Goal: Complete application form

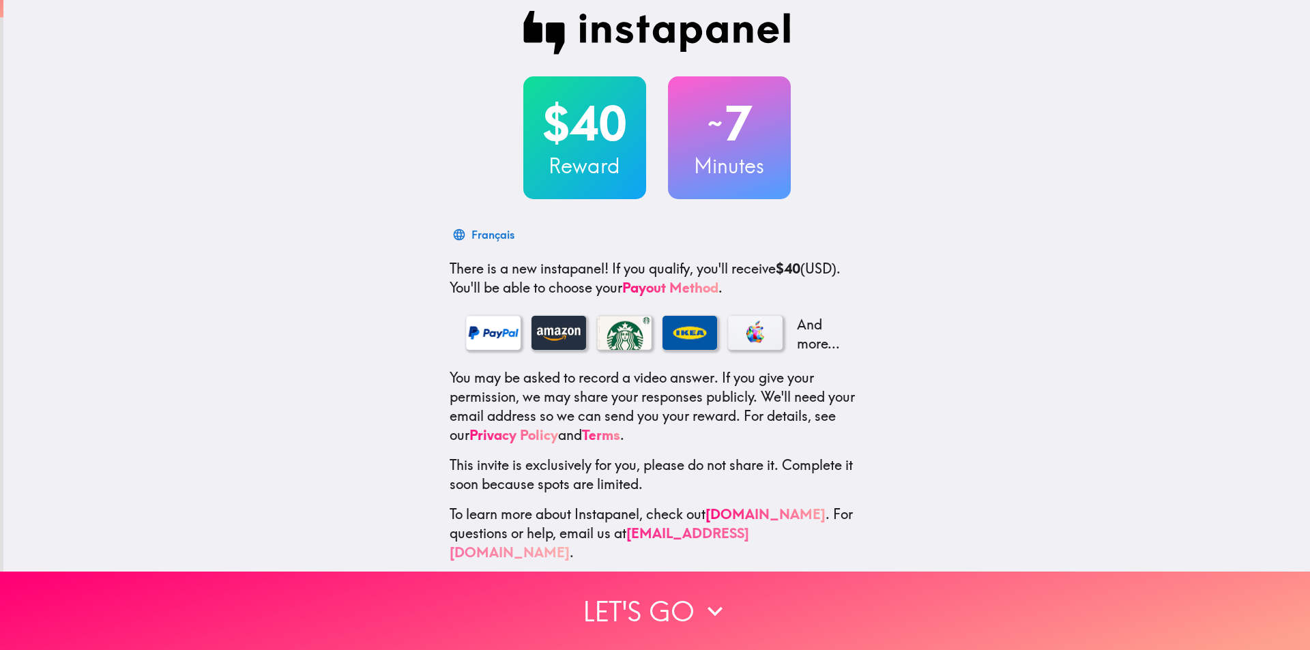
scroll to position [14, 0]
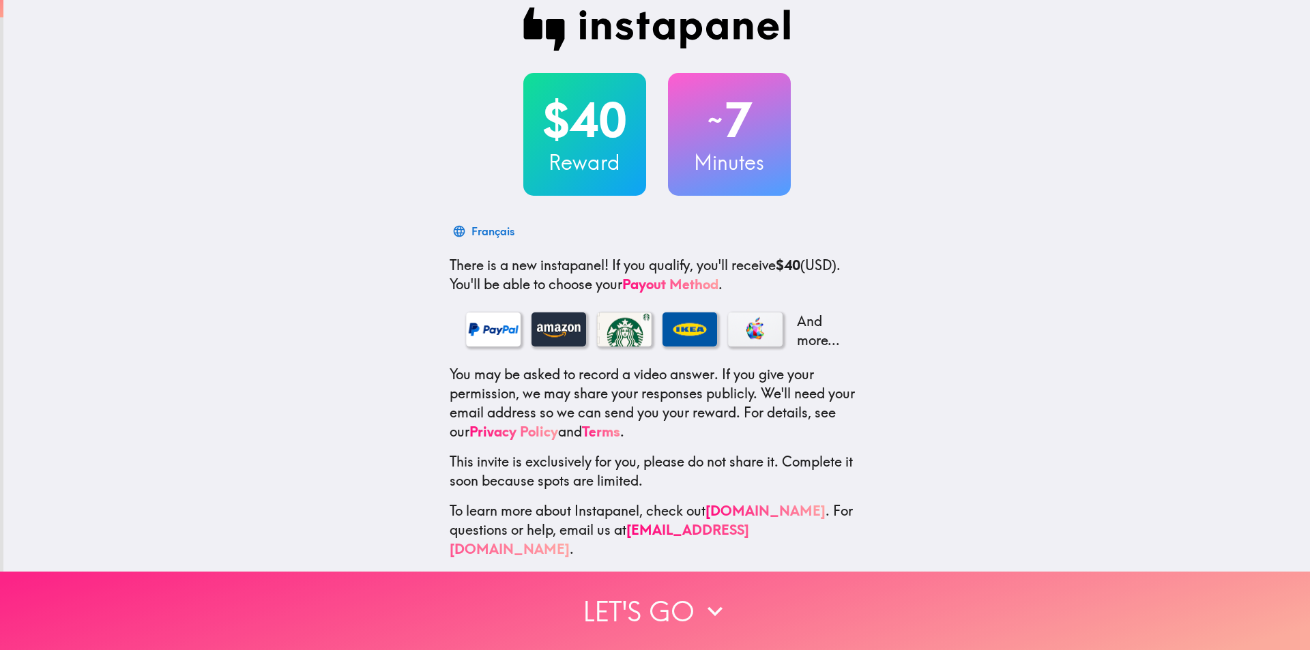
click at [647, 606] on button "Let's go" at bounding box center [655, 611] width 1310 height 78
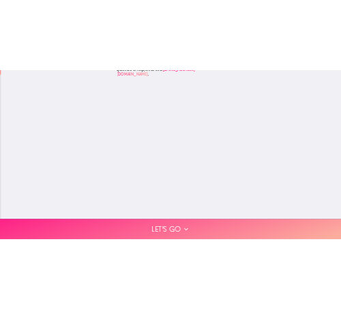
scroll to position [0, 0]
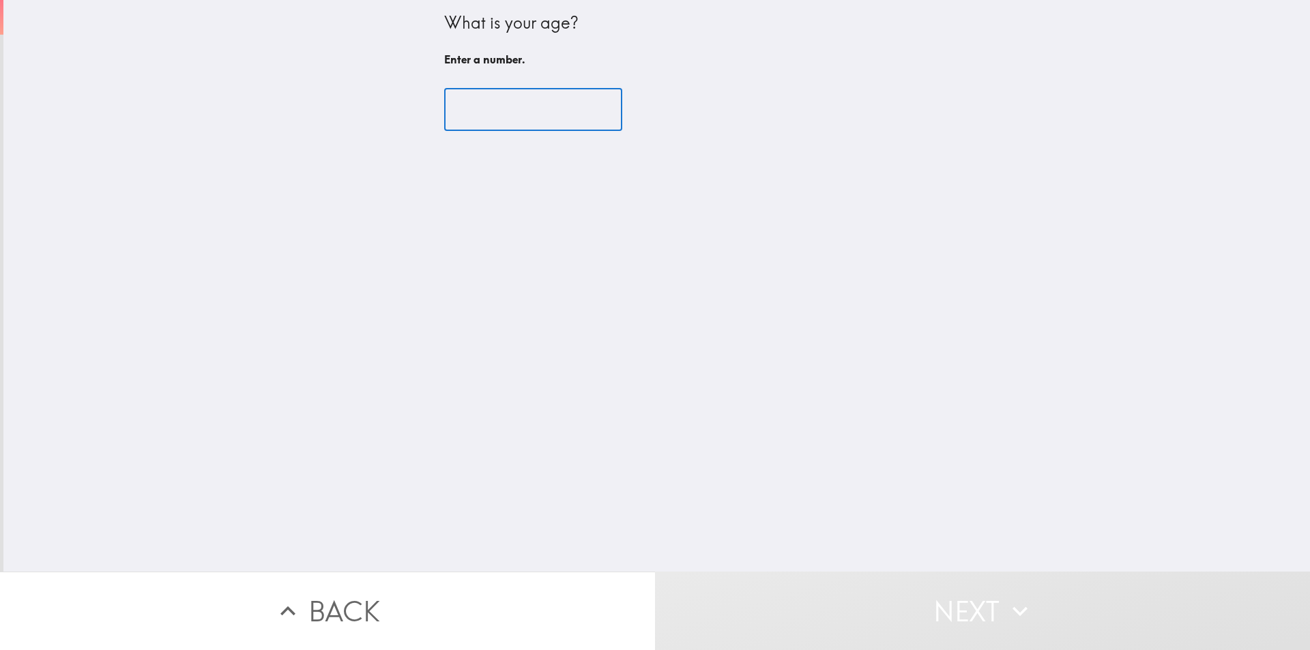
click at [522, 109] on input "number" at bounding box center [533, 110] width 178 height 42
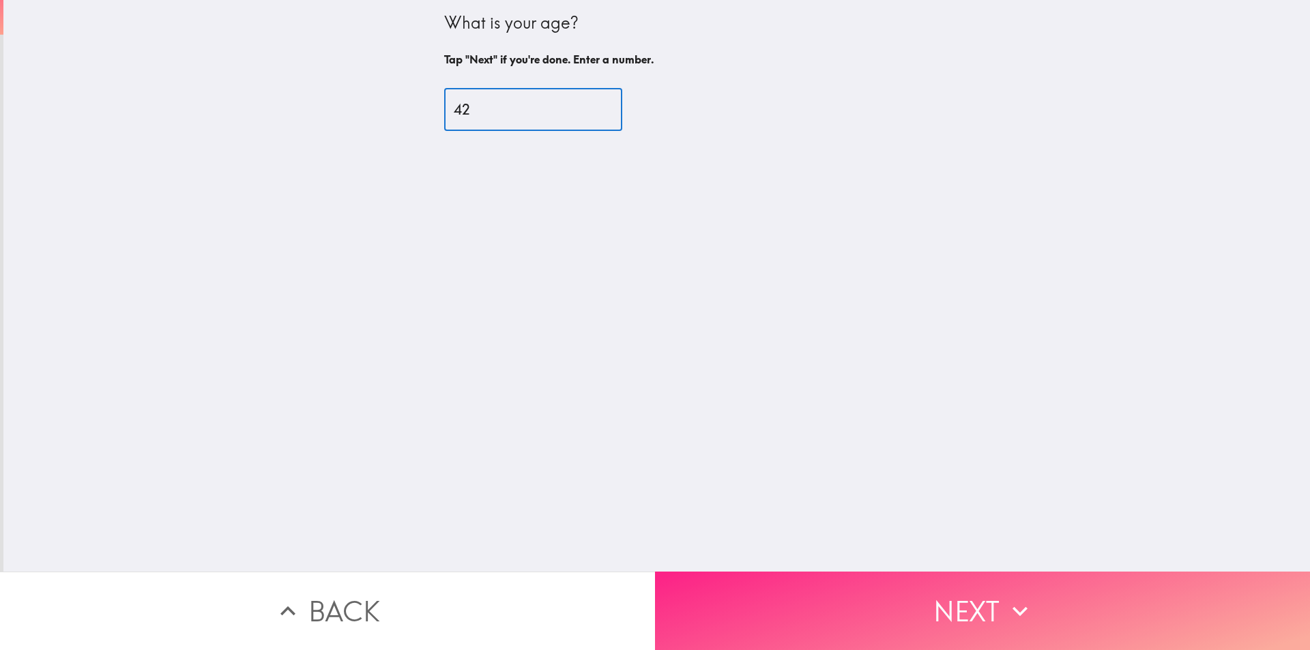
type input "42"
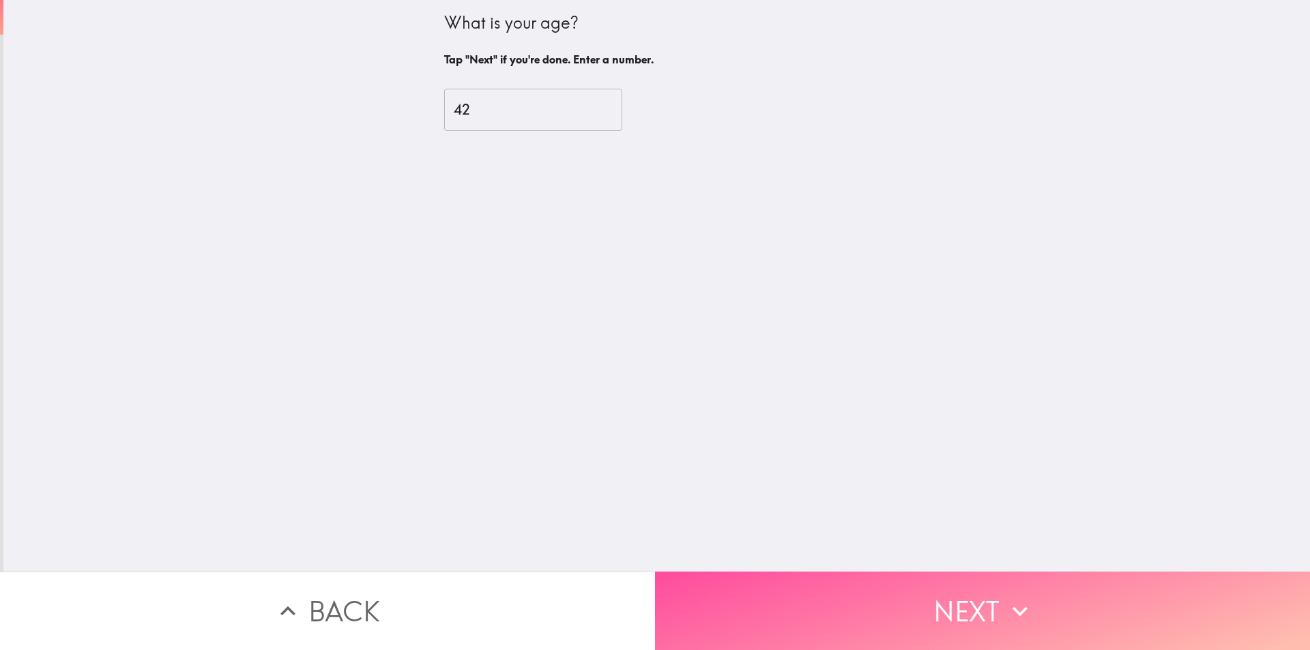
click at [924, 621] on button "Next" at bounding box center [982, 611] width 655 height 78
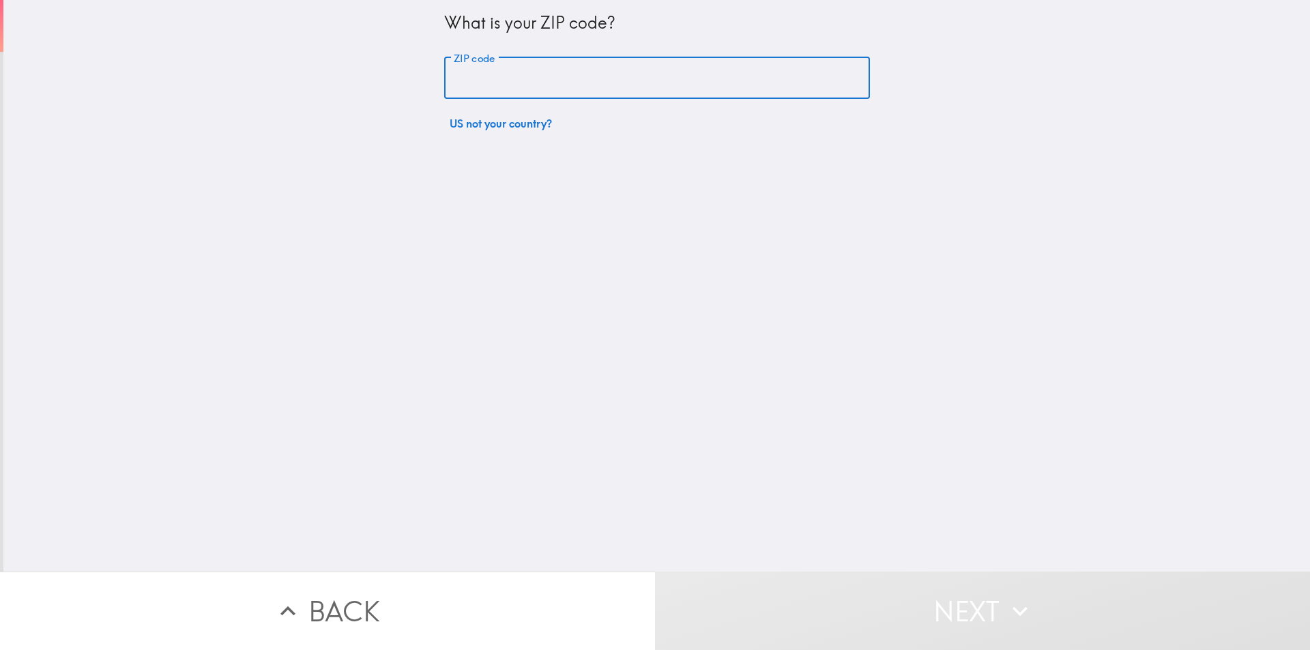
click at [533, 78] on input "ZIP code" at bounding box center [657, 78] width 426 height 42
click at [503, 84] on input "ZIP code" at bounding box center [657, 78] width 426 height 42
paste input "50208"
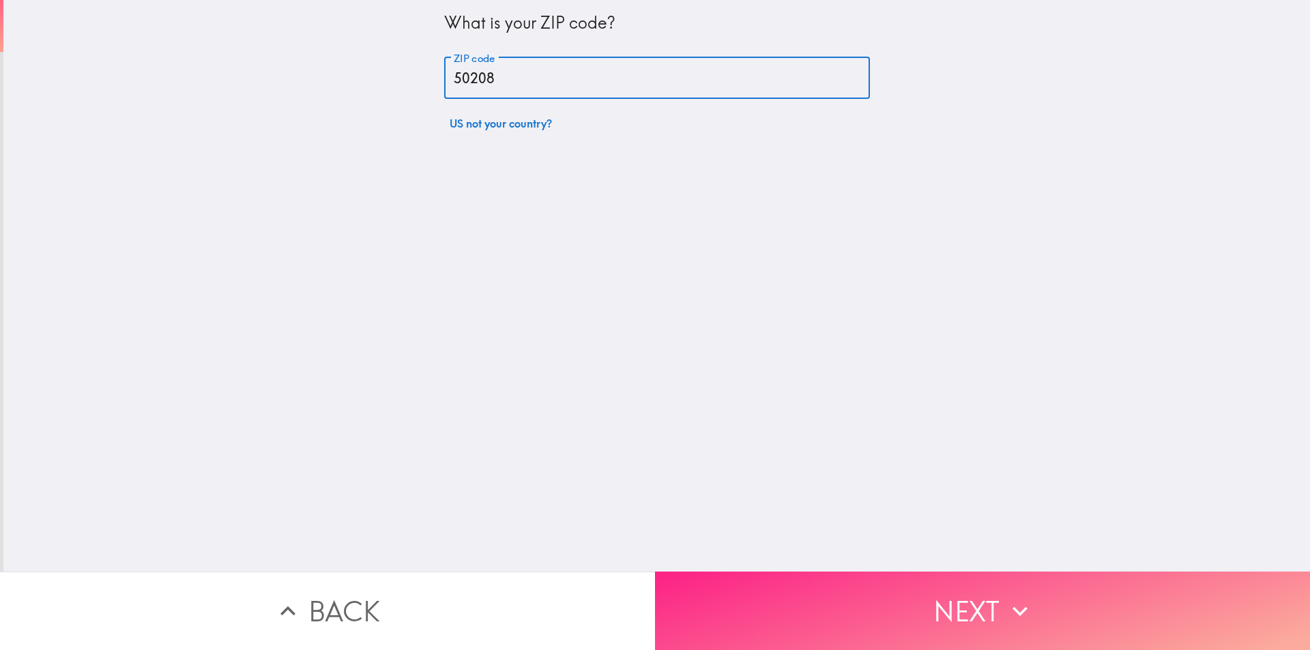
type input "50208"
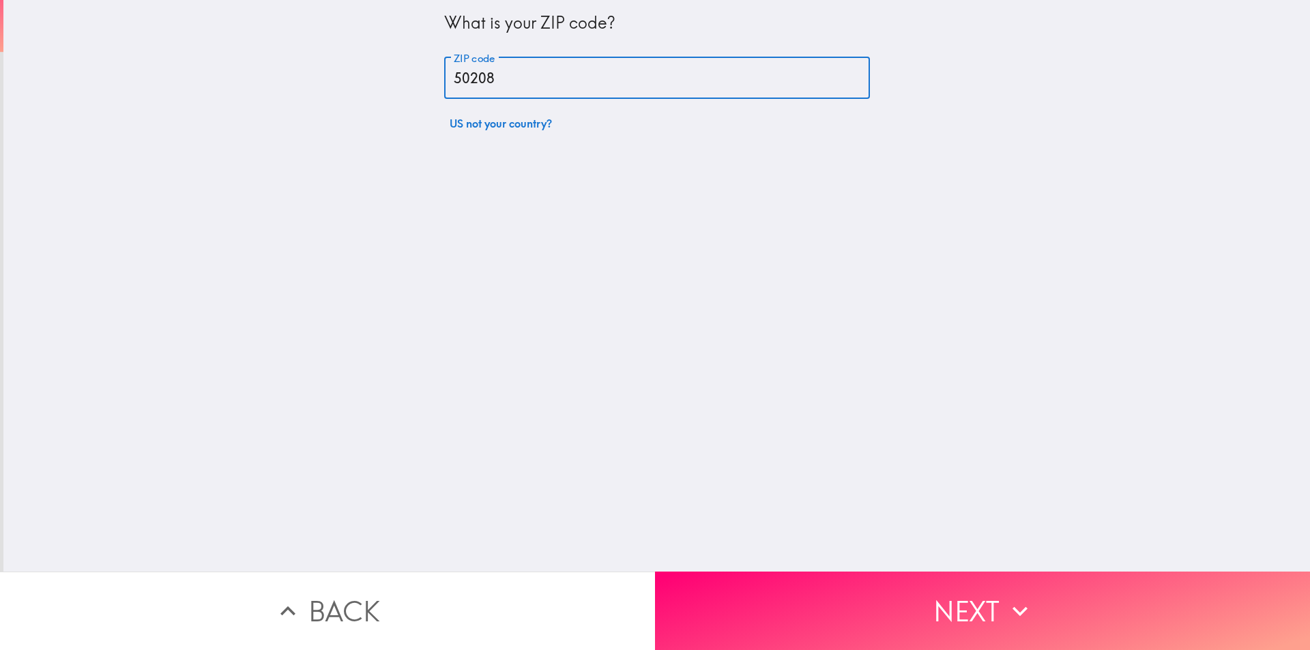
click at [952, 606] on button "Next" at bounding box center [982, 611] width 655 height 78
